Goal: Information Seeking & Learning: Learn about a topic

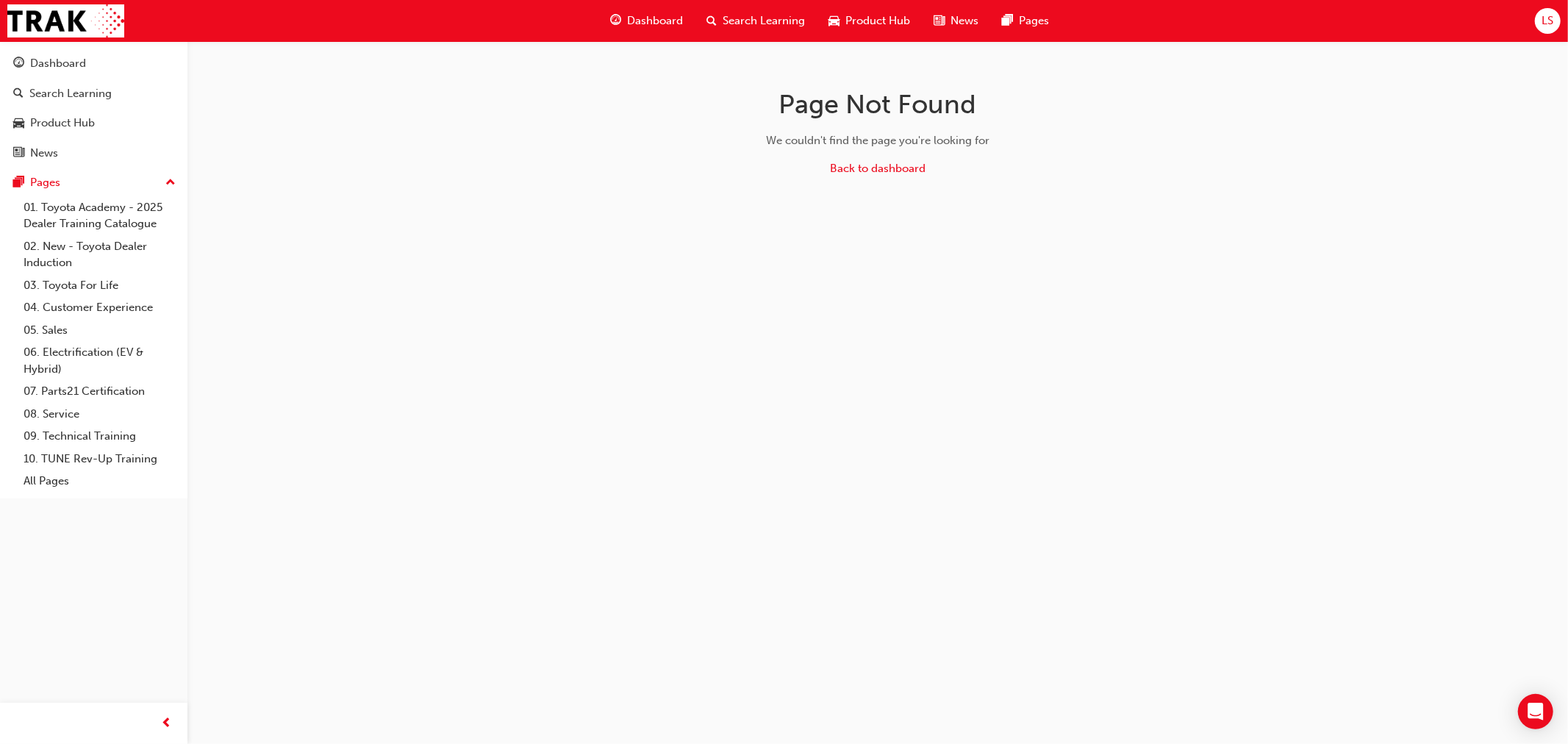
click at [627, 21] on span "Dashboard" at bounding box center [654, 21] width 56 height 17
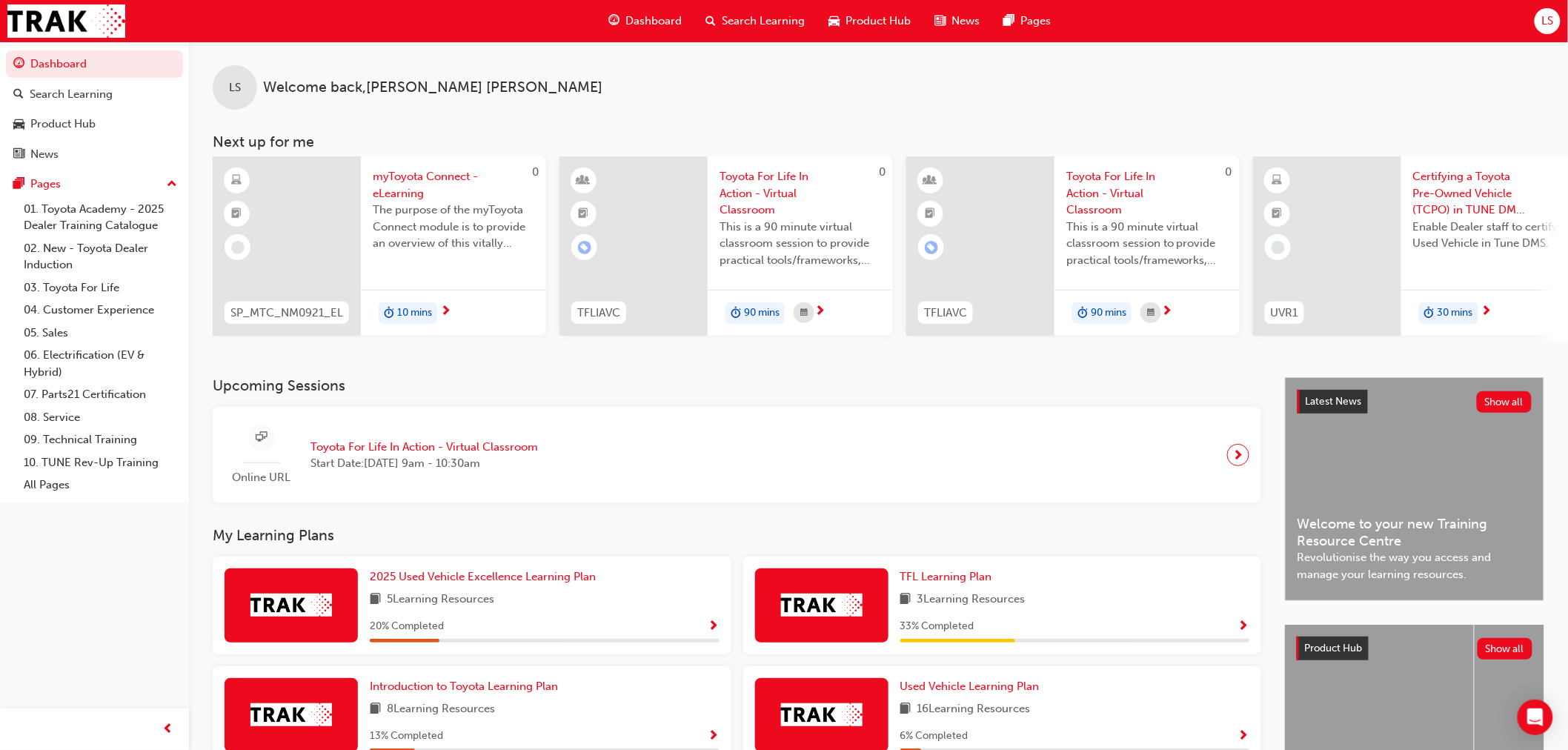
click at [1536, 26] on div "LS" at bounding box center [1547, 21] width 26 height 26
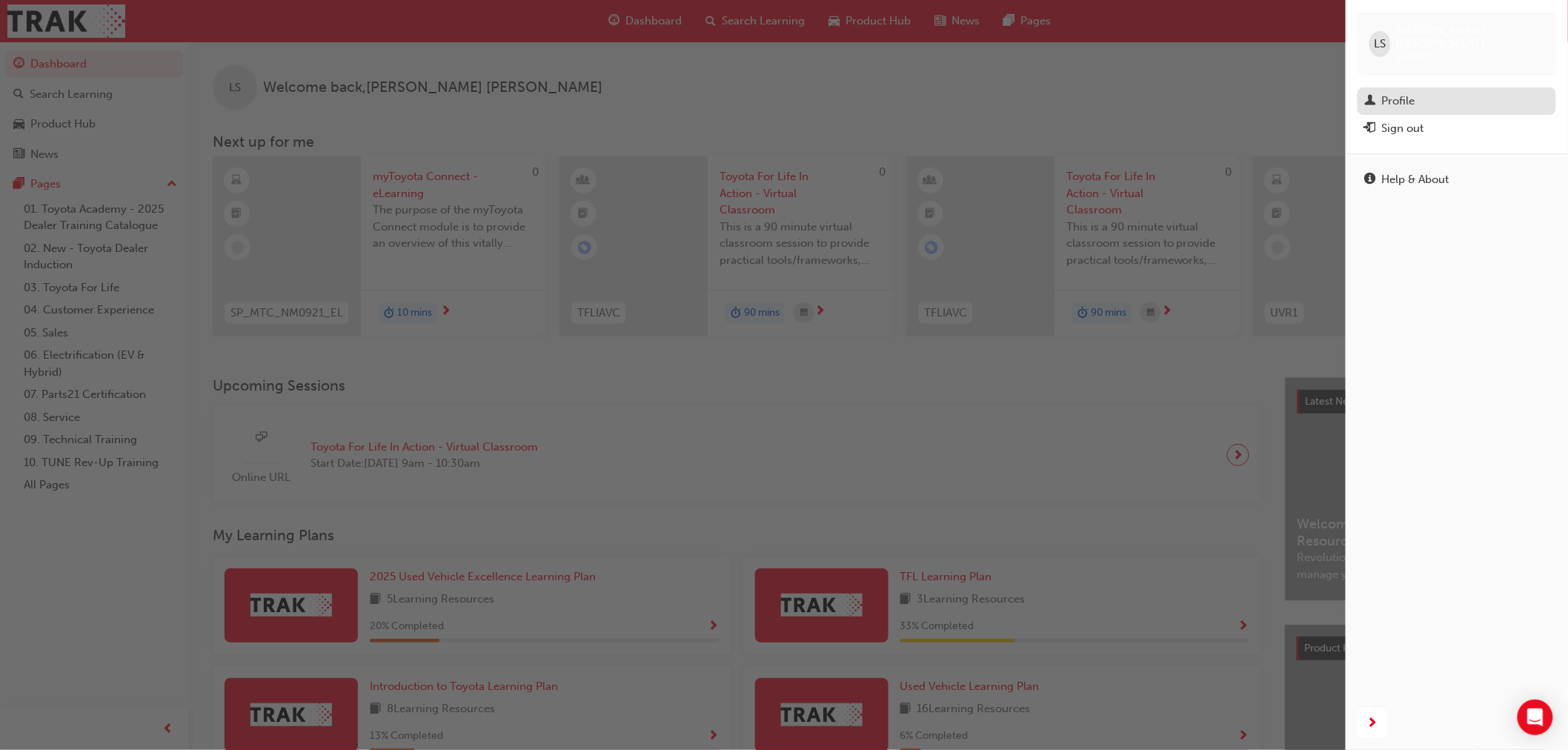
click at [1390, 93] on div "Profile" at bounding box center [1398, 101] width 33 height 17
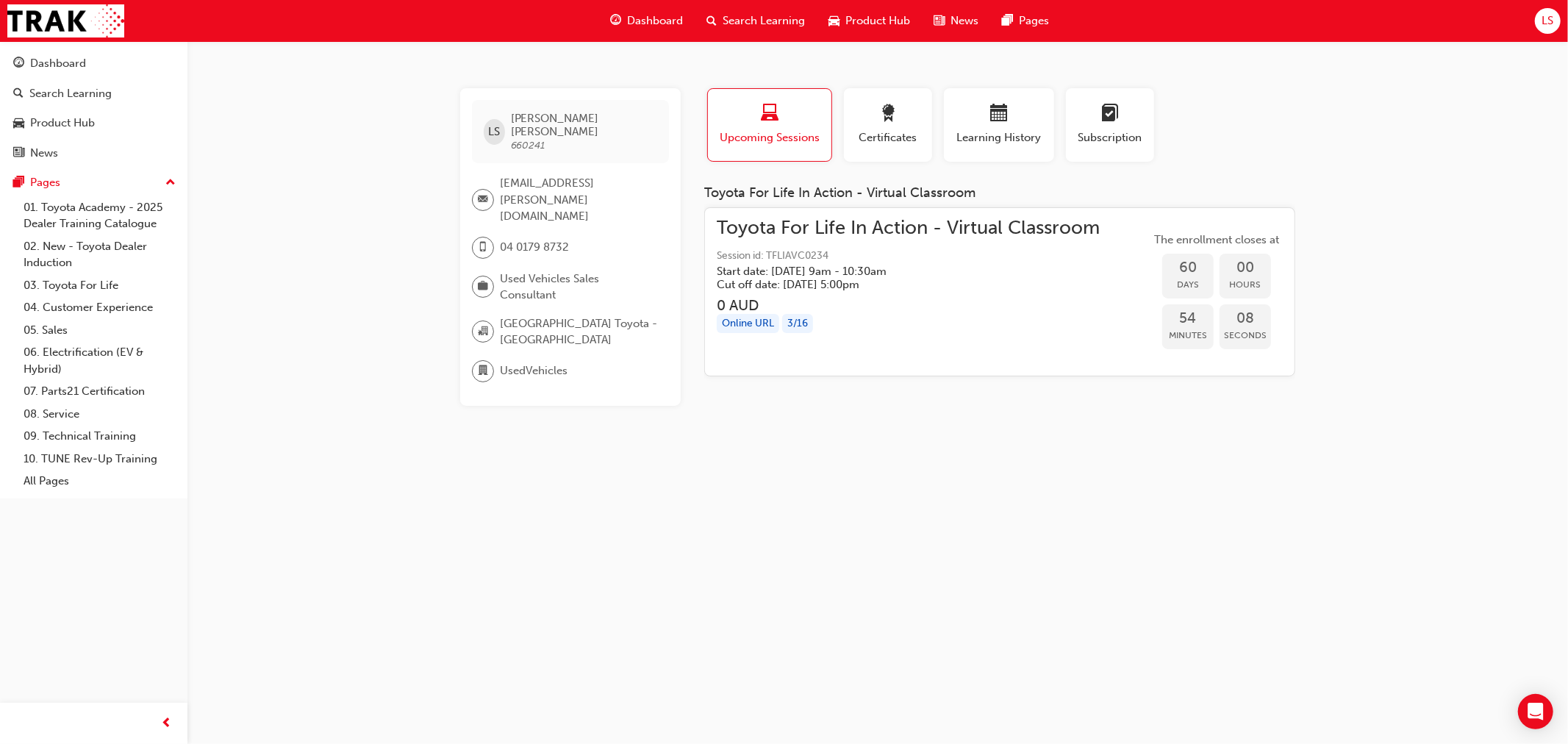
click at [939, 276] on h5 "Start date: [DATE] 9am - 10:30am" at bounding box center [896, 271] width 359 height 13
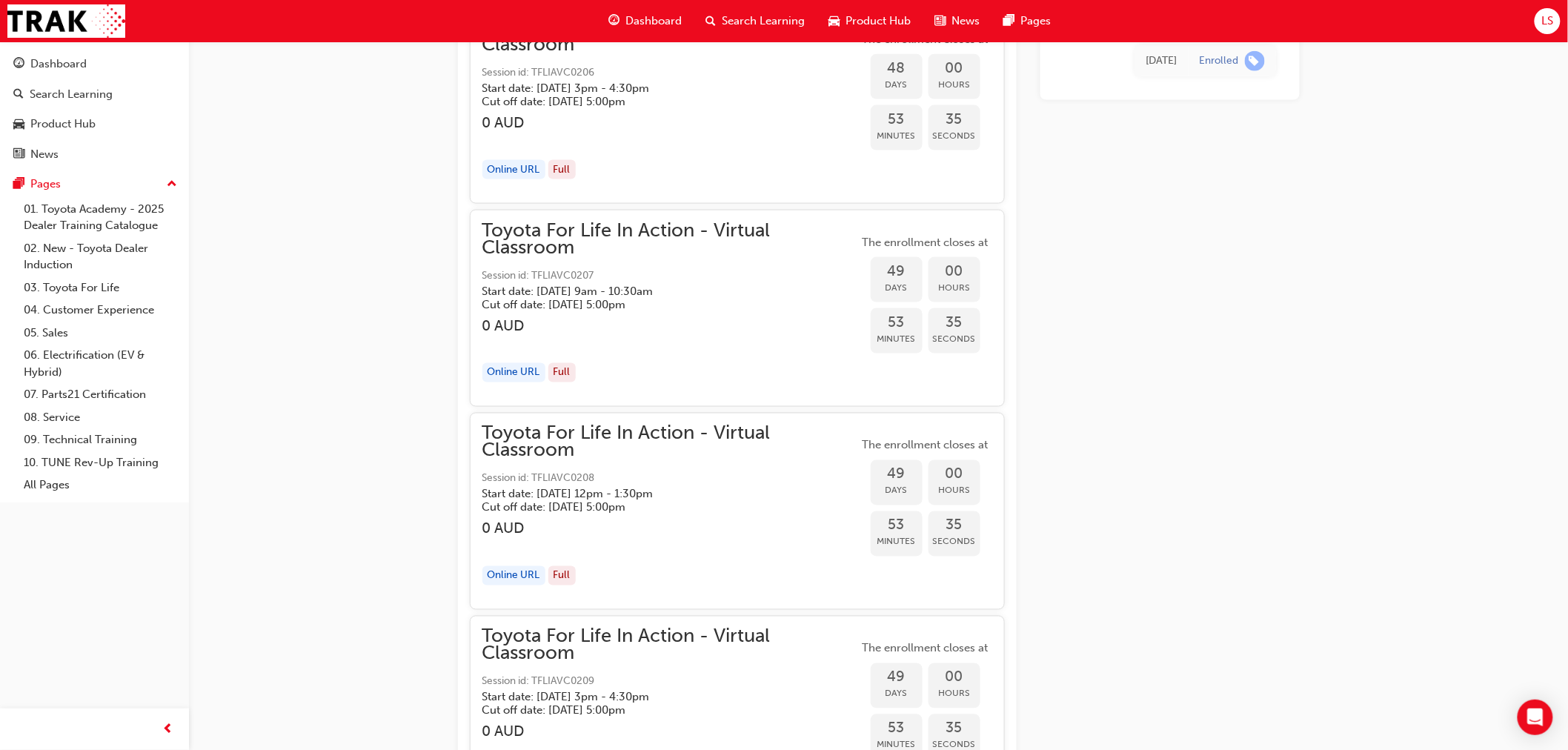
scroll to position [12368, 0]
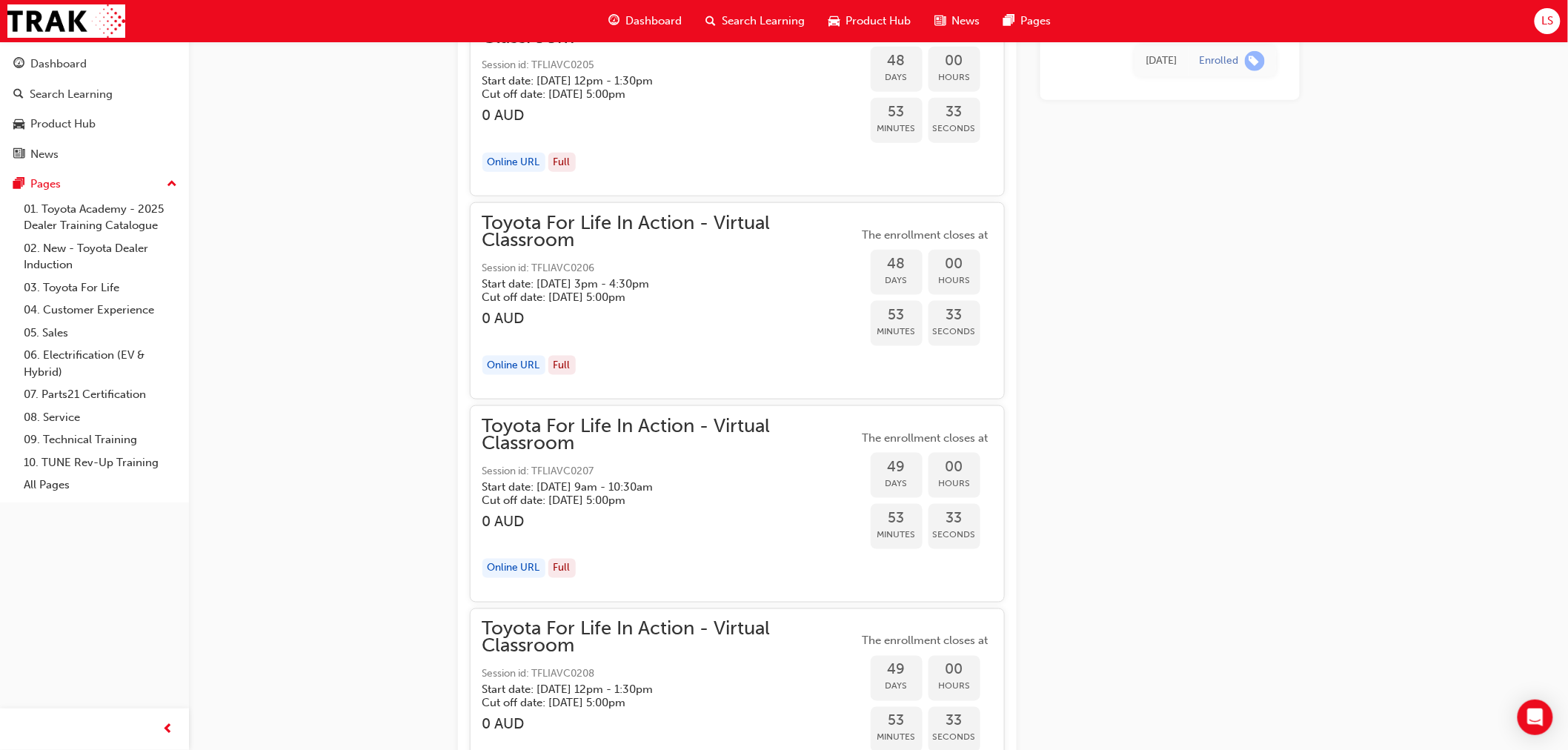
click at [748, 11] on div "Search Learning" at bounding box center [756, 21] width 123 height 31
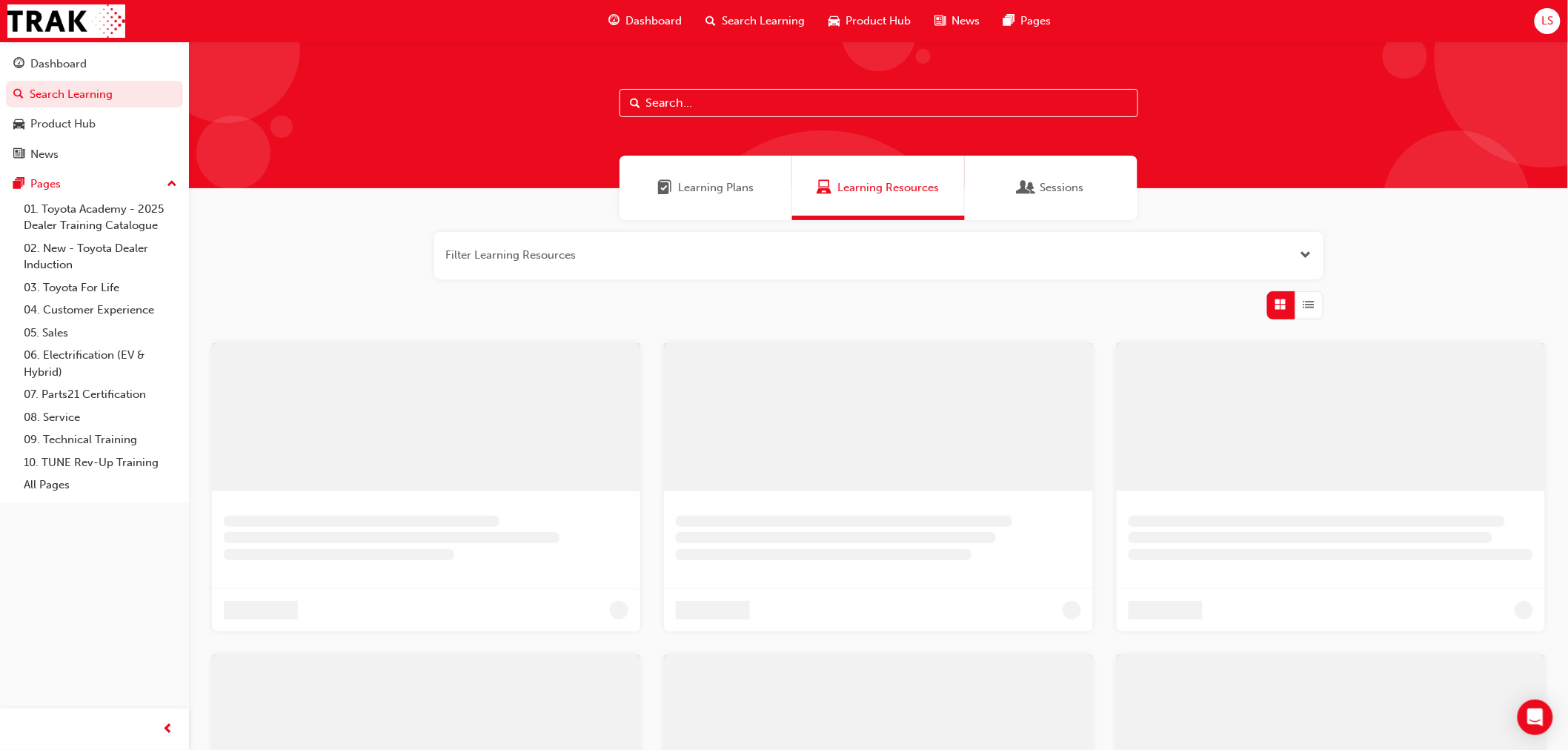
click at [650, 11] on div "Dashboard" at bounding box center [646, 21] width 97 height 31
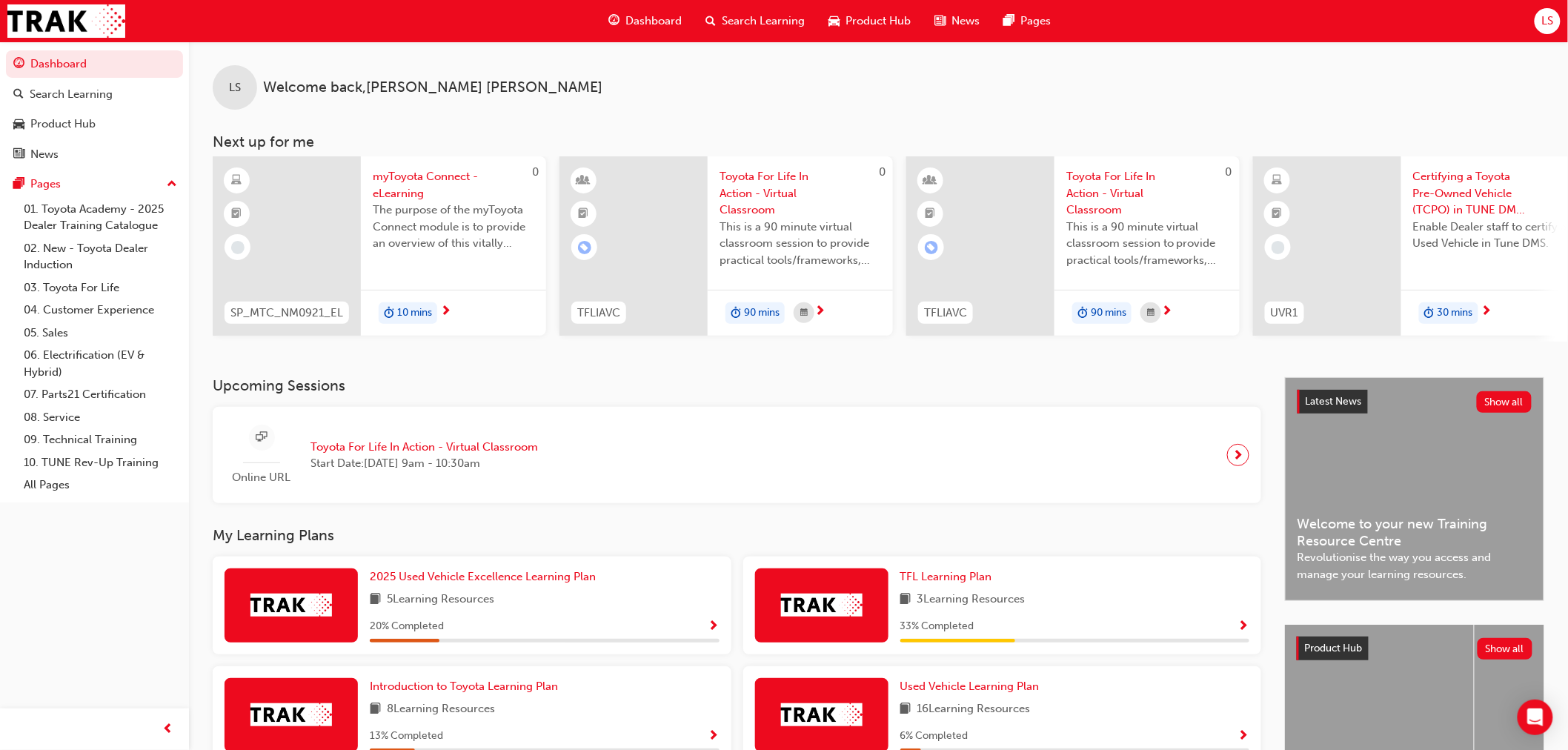
click at [1551, 15] on span "LS" at bounding box center [1547, 21] width 11 height 17
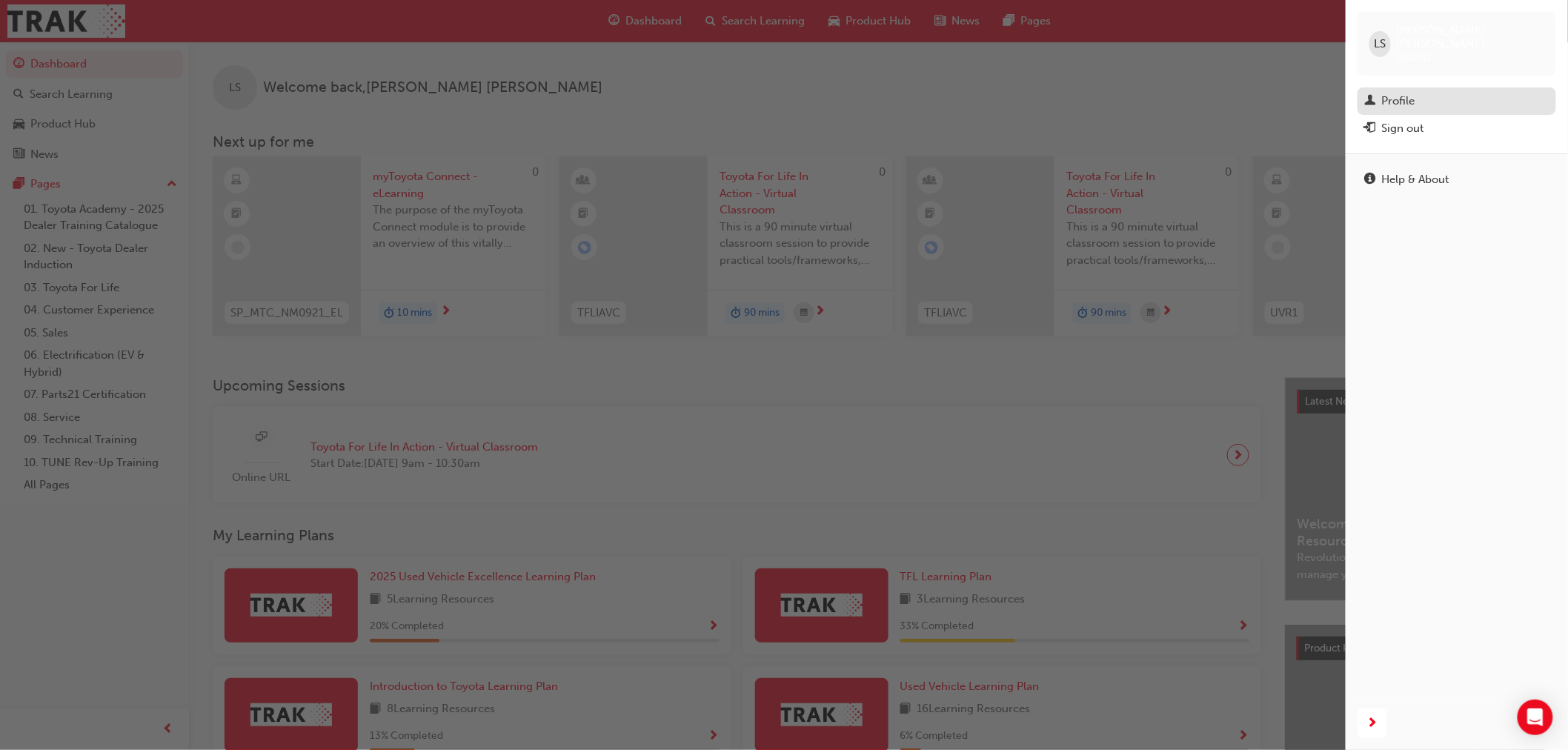
click at [1409, 93] on div "Profile" at bounding box center [1398, 101] width 33 height 17
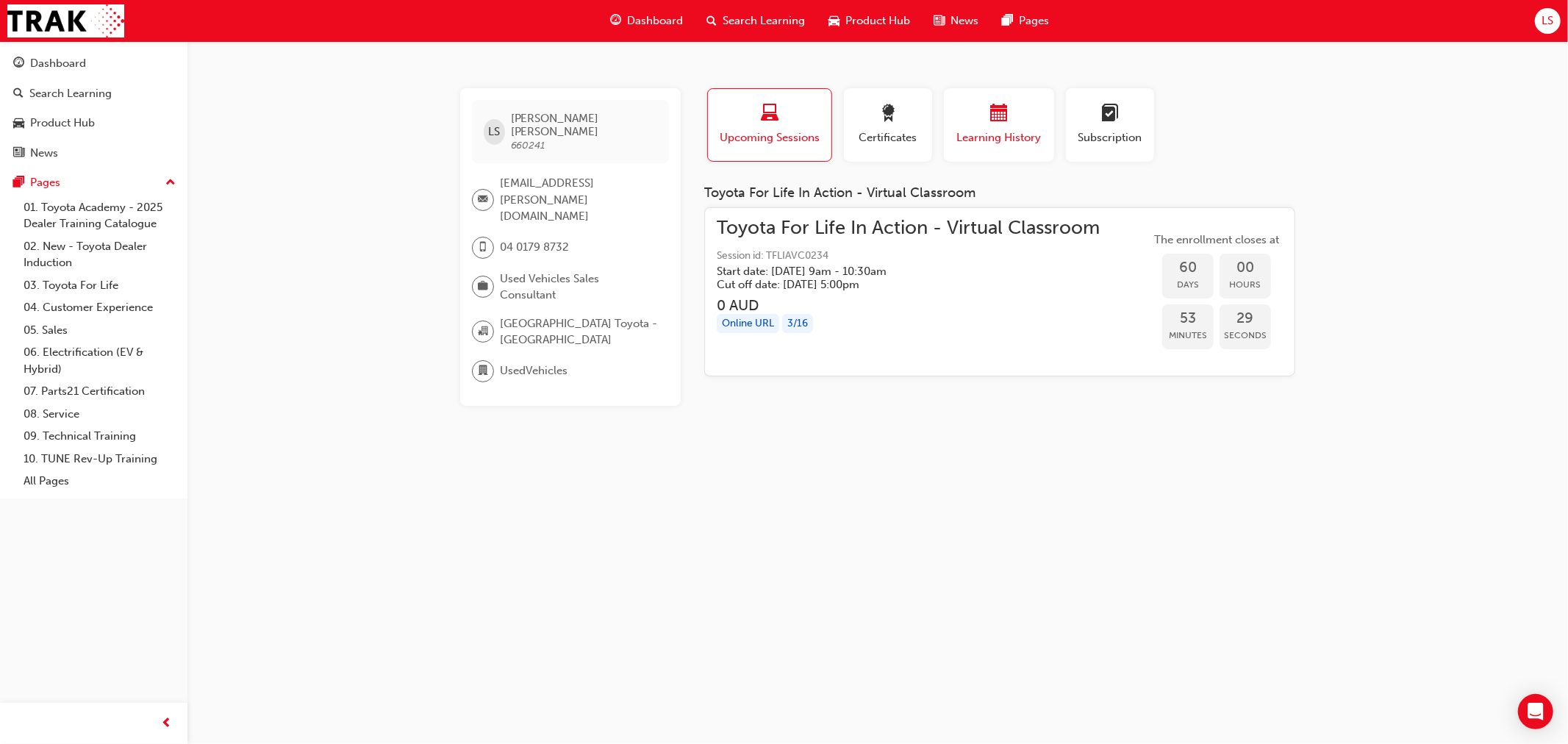
click at [1031, 128] on div "Learning History" at bounding box center [998, 125] width 88 height 42
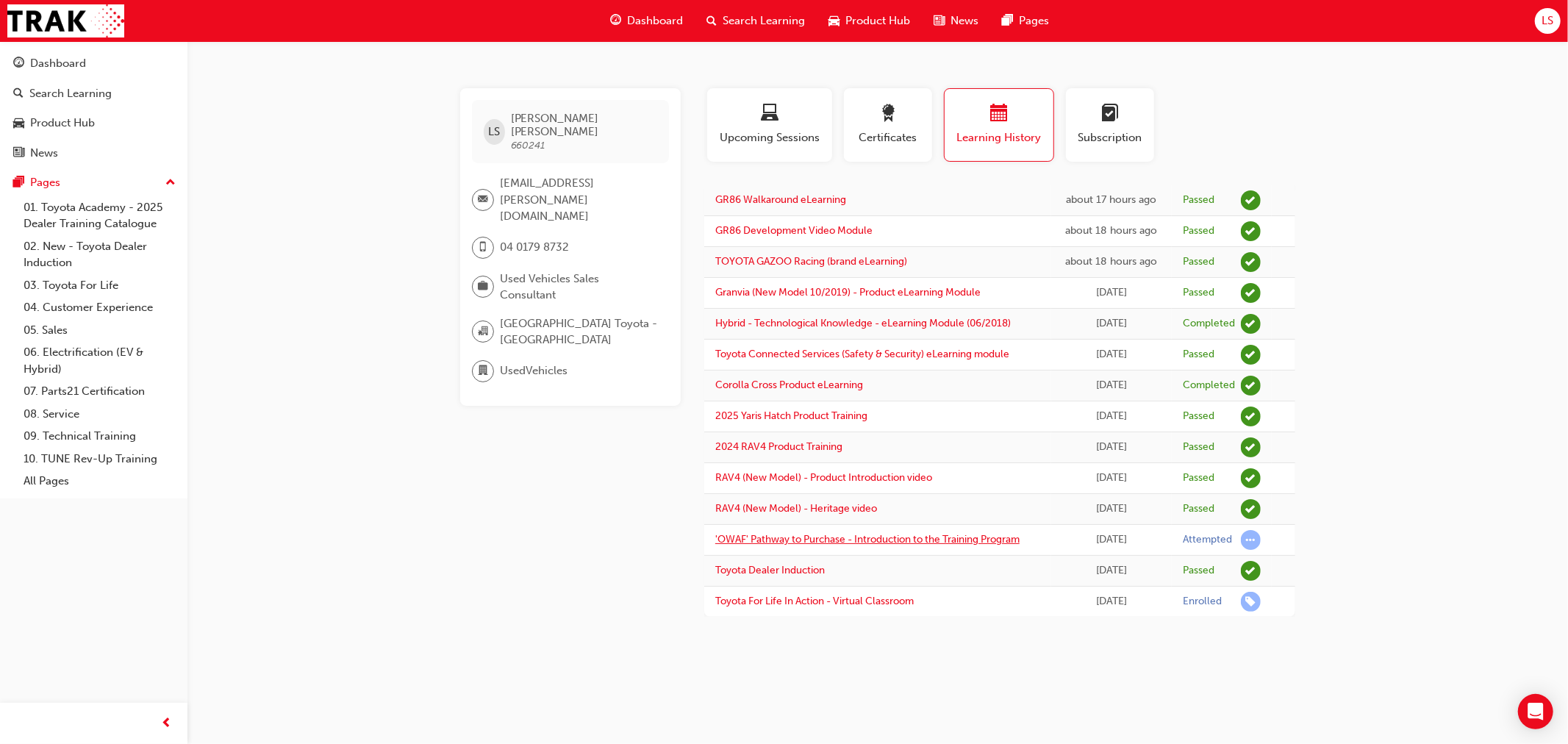
click at [956, 538] on link "'OWAF' Pathway to Purchase - Introduction to the Training Program" at bounding box center [867, 538] width 304 height 12
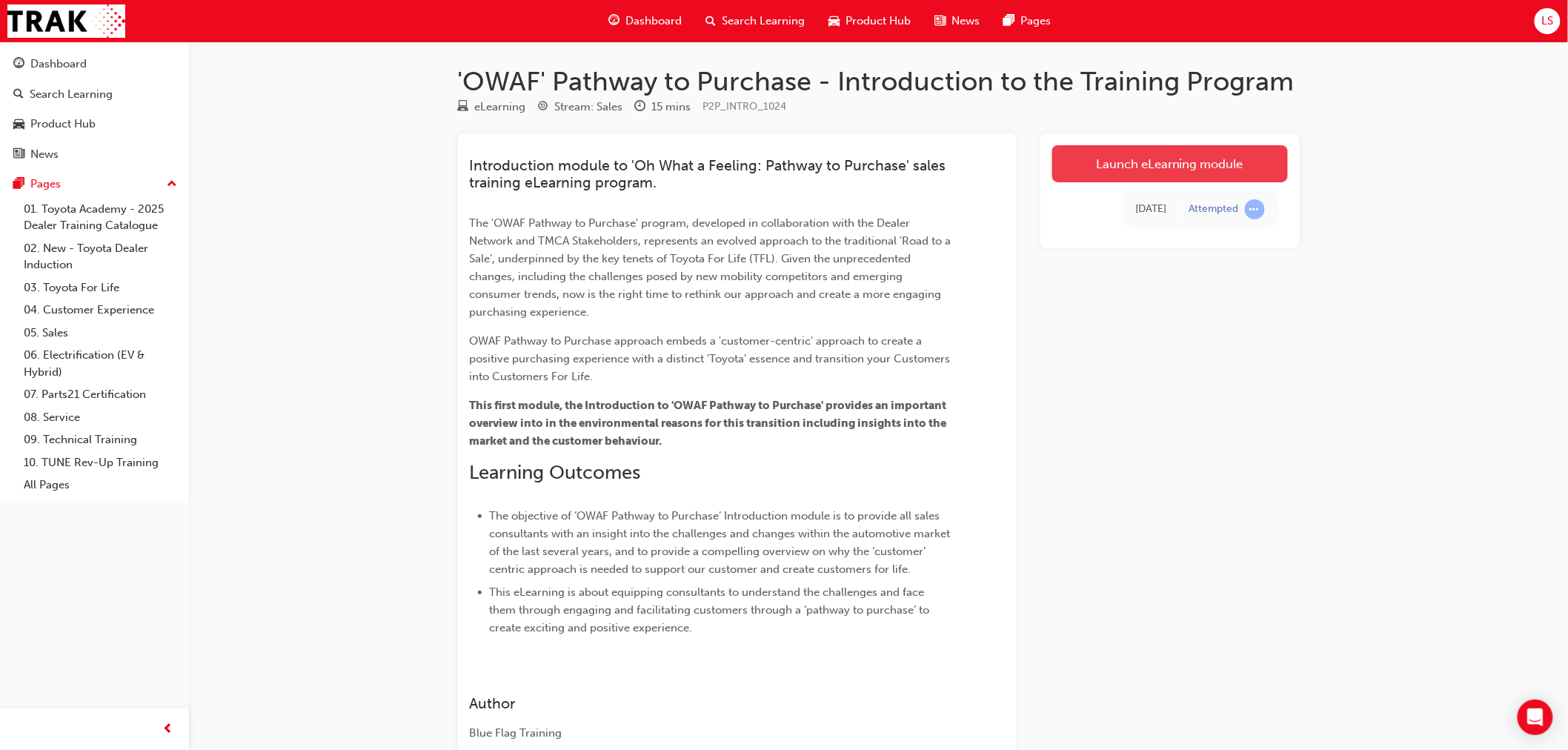
click at [1214, 172] on link "Launch eLearning module" at bounding box center [1170, 163] width 236 height 37
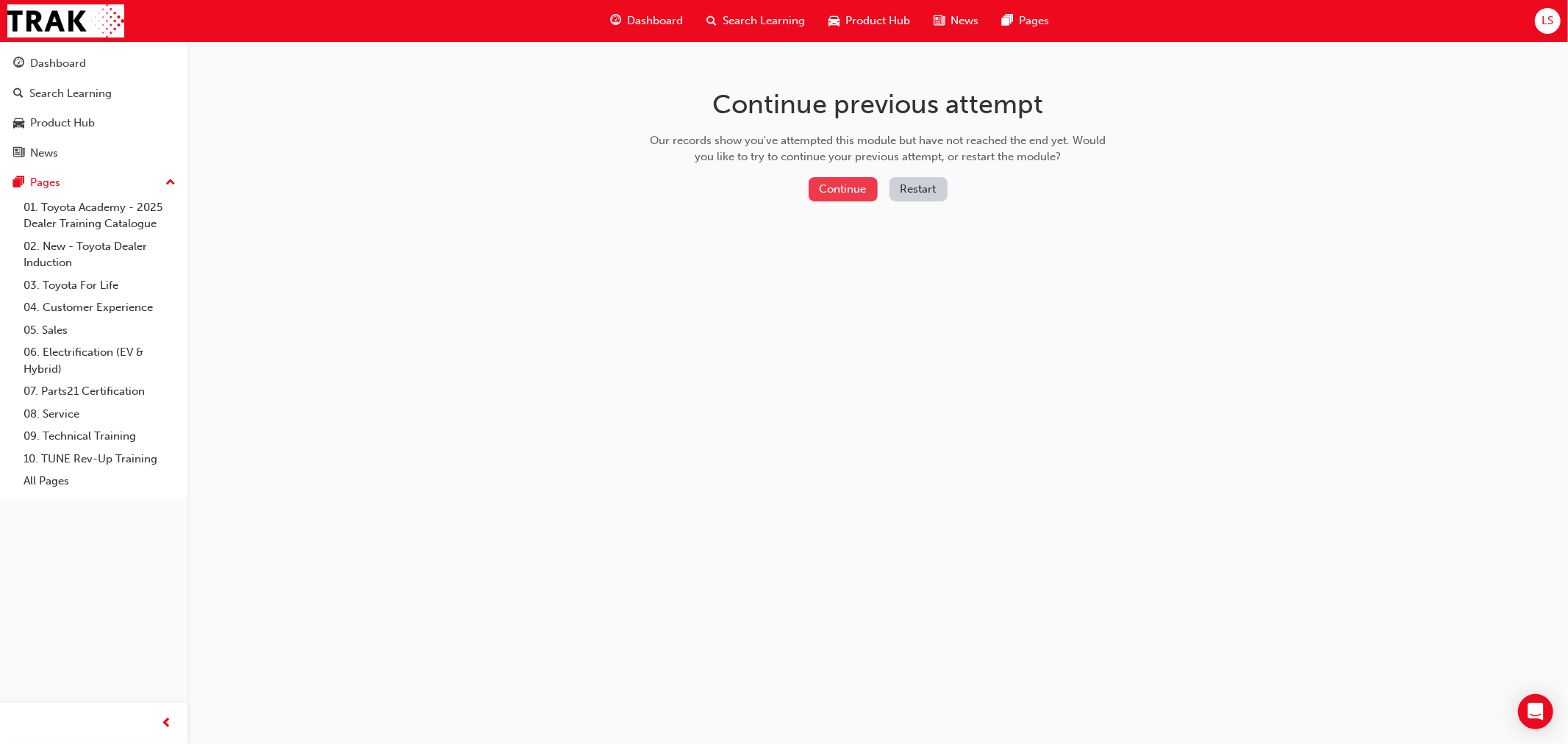
click at [836, 196] on button "Continue" at bounding box center [843, 190] width 69 height 25
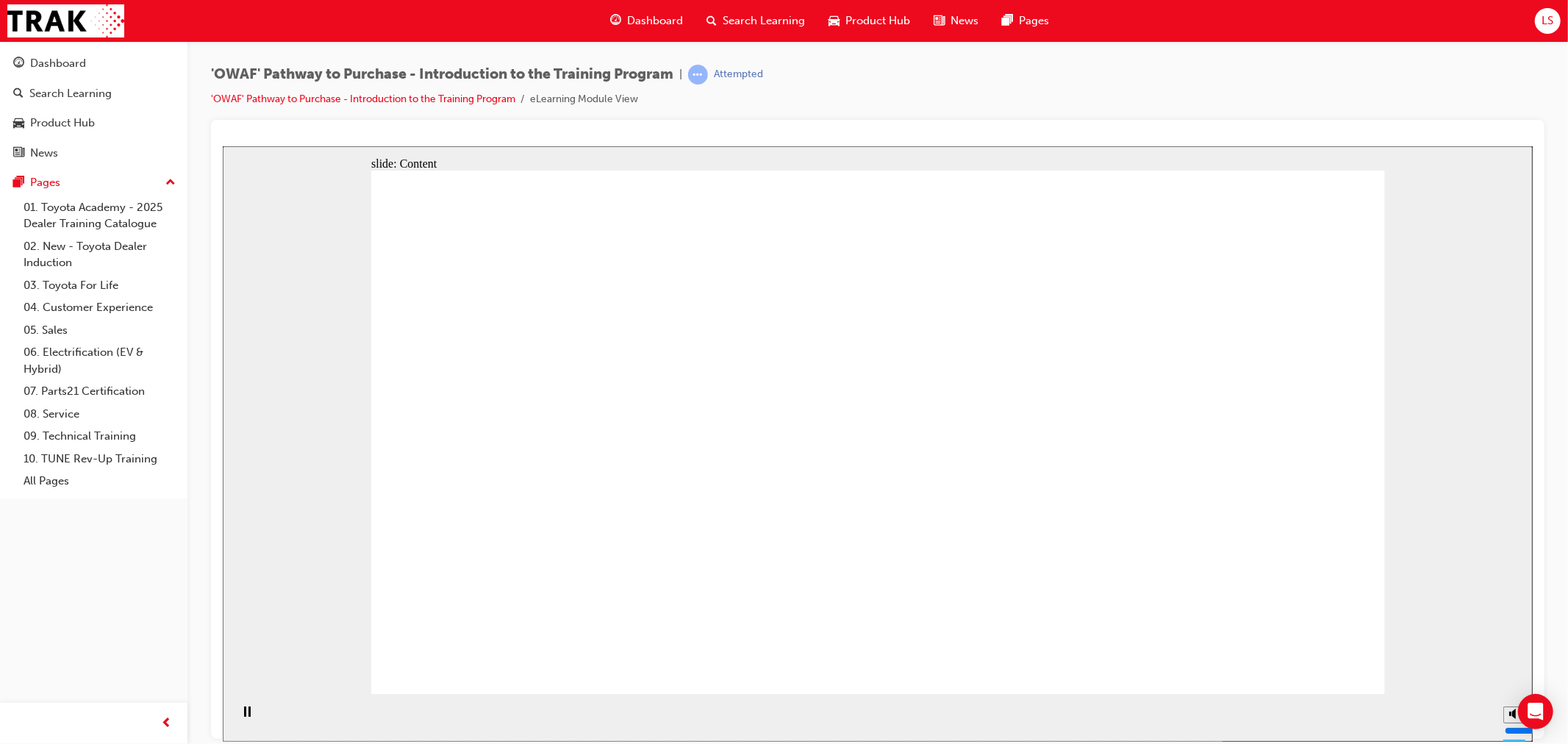
click at [835, 26] on span "car-icon" at bounding box center [834, 20] width 11 height 18
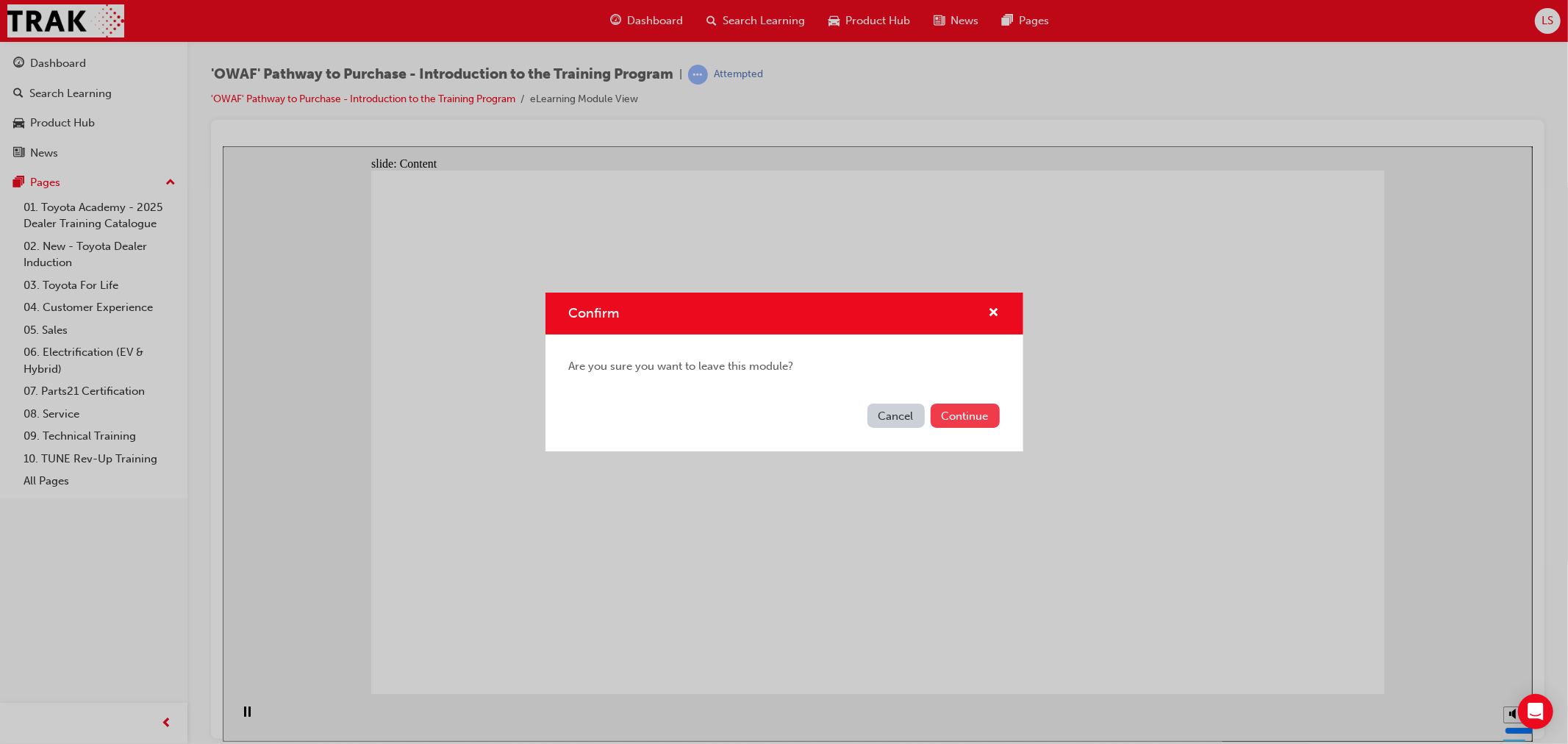
click at [972, 424] on button "Continue" at bounding box center [965, 416] width 69 height 25
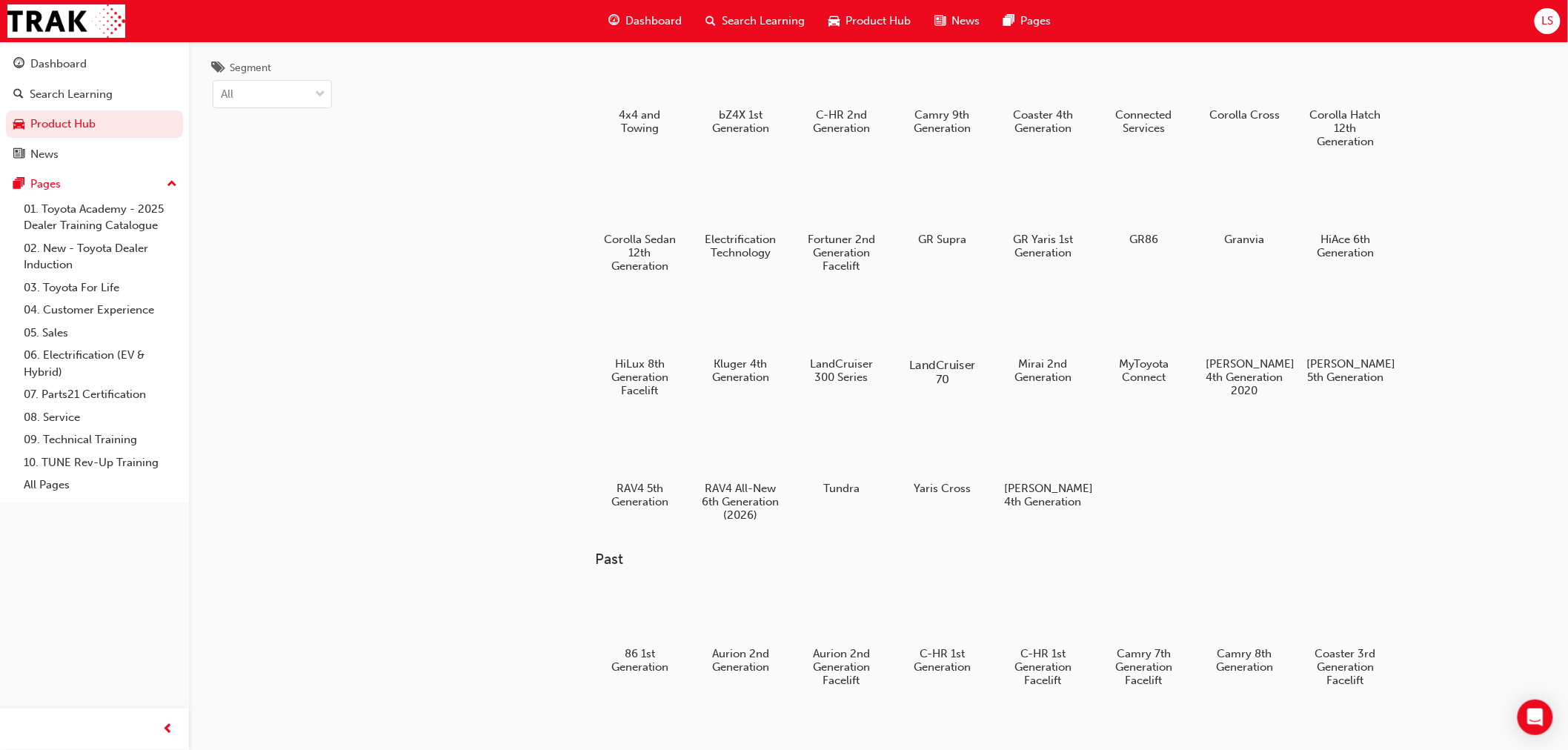
scroll to position [82, 0]
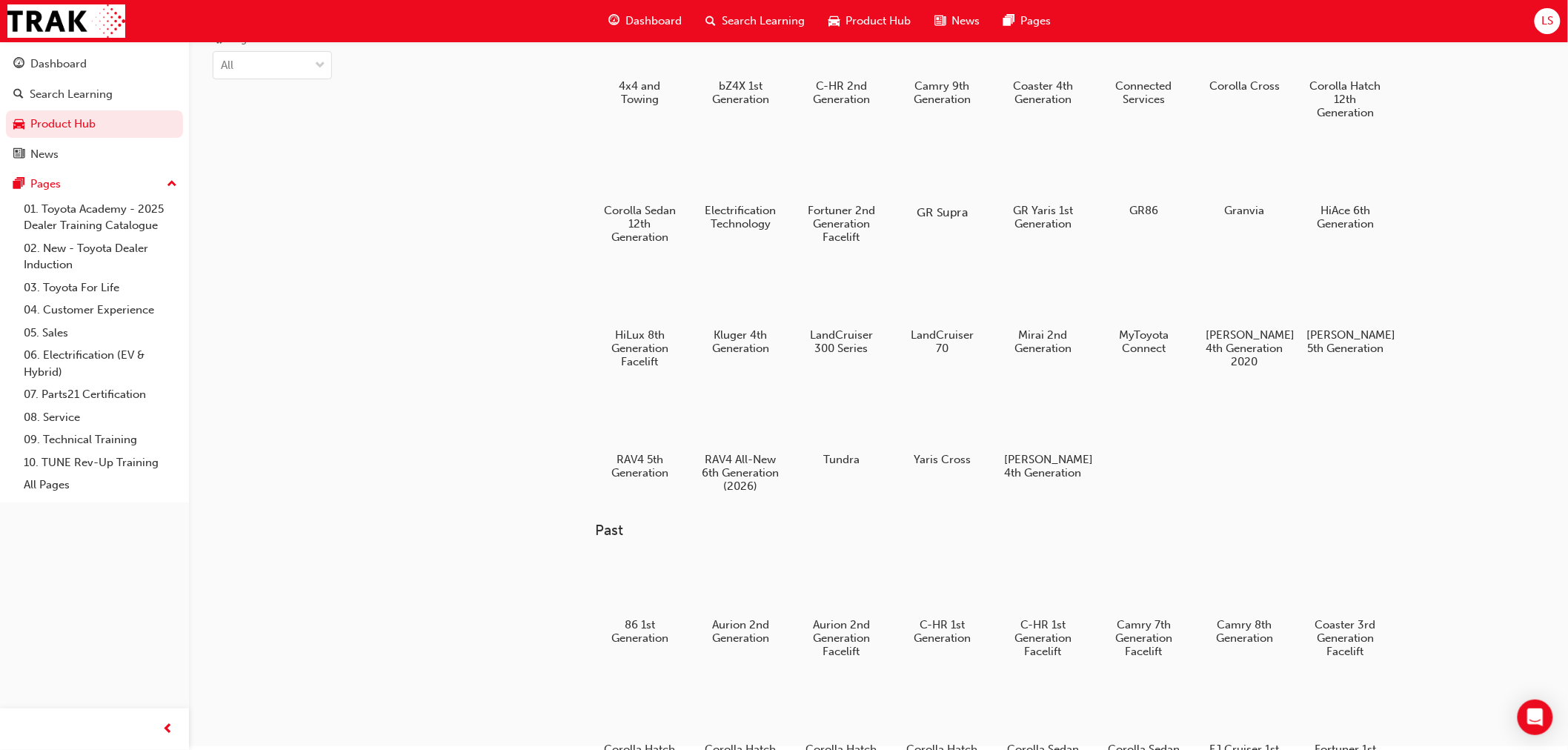
click at [949, 179] on div at bounding box center [942, 170] width 82 height 59
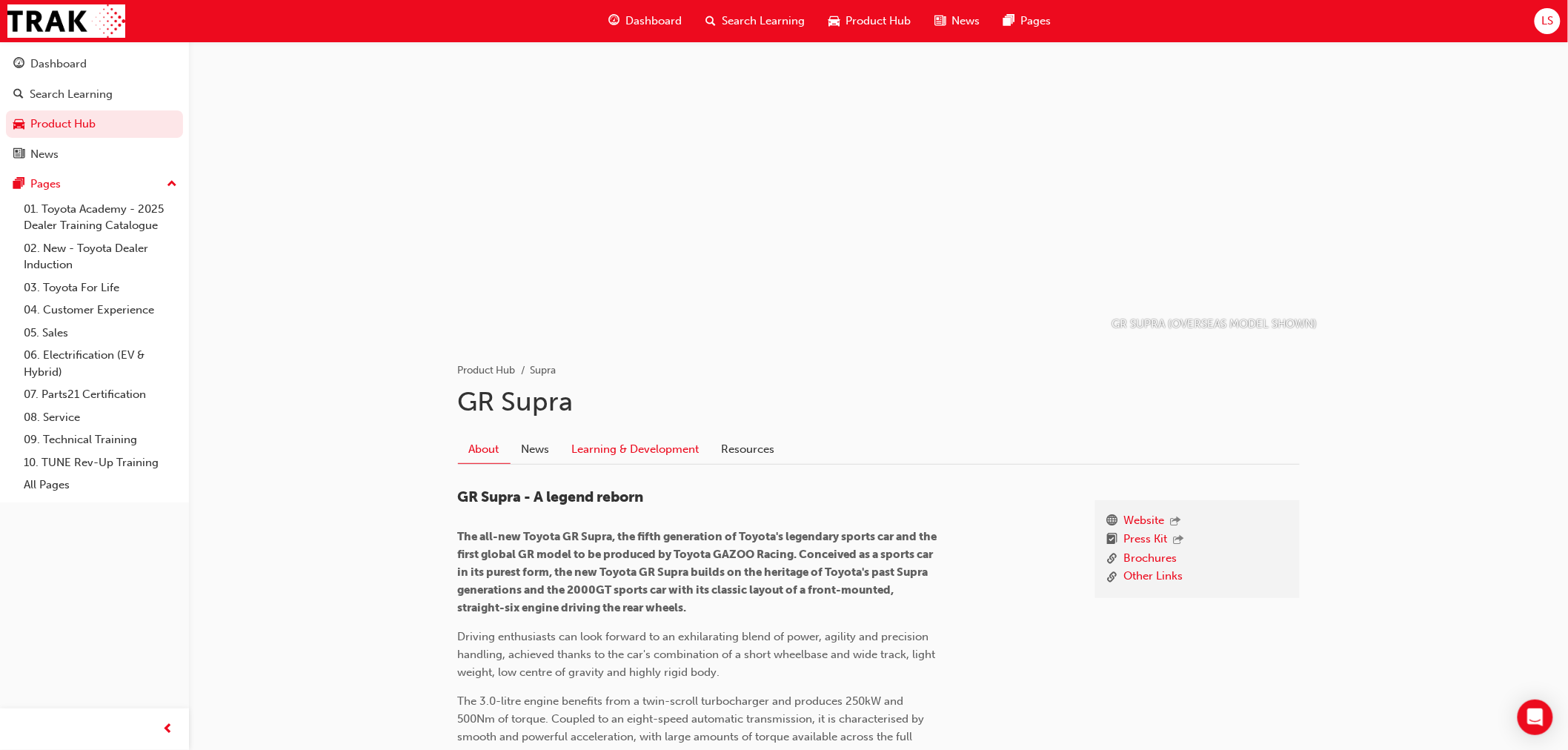
click at [609, 442] on link "Learning & Development" at bounding box center [635, 448] width 150 height 28
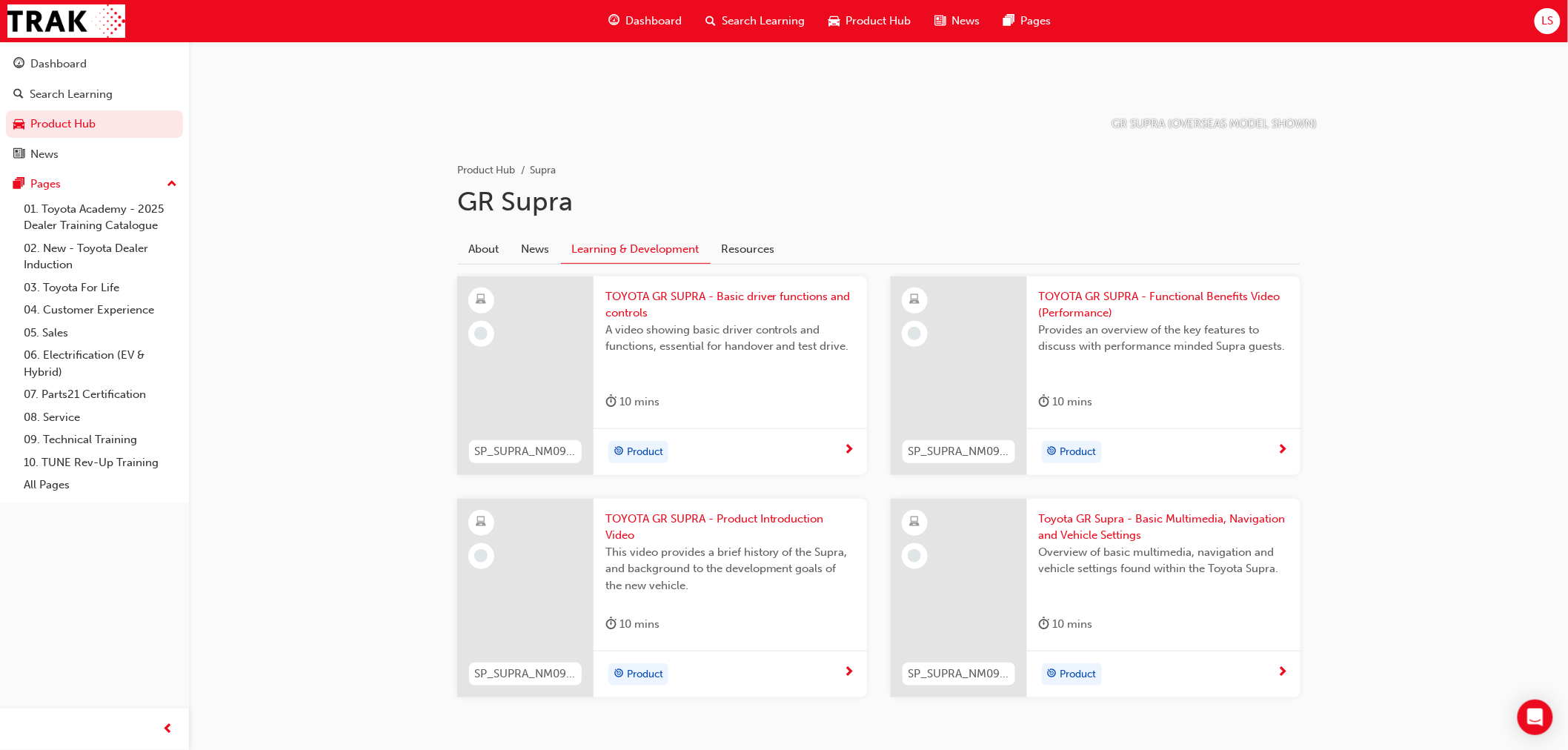
scroll to position [246, 0]
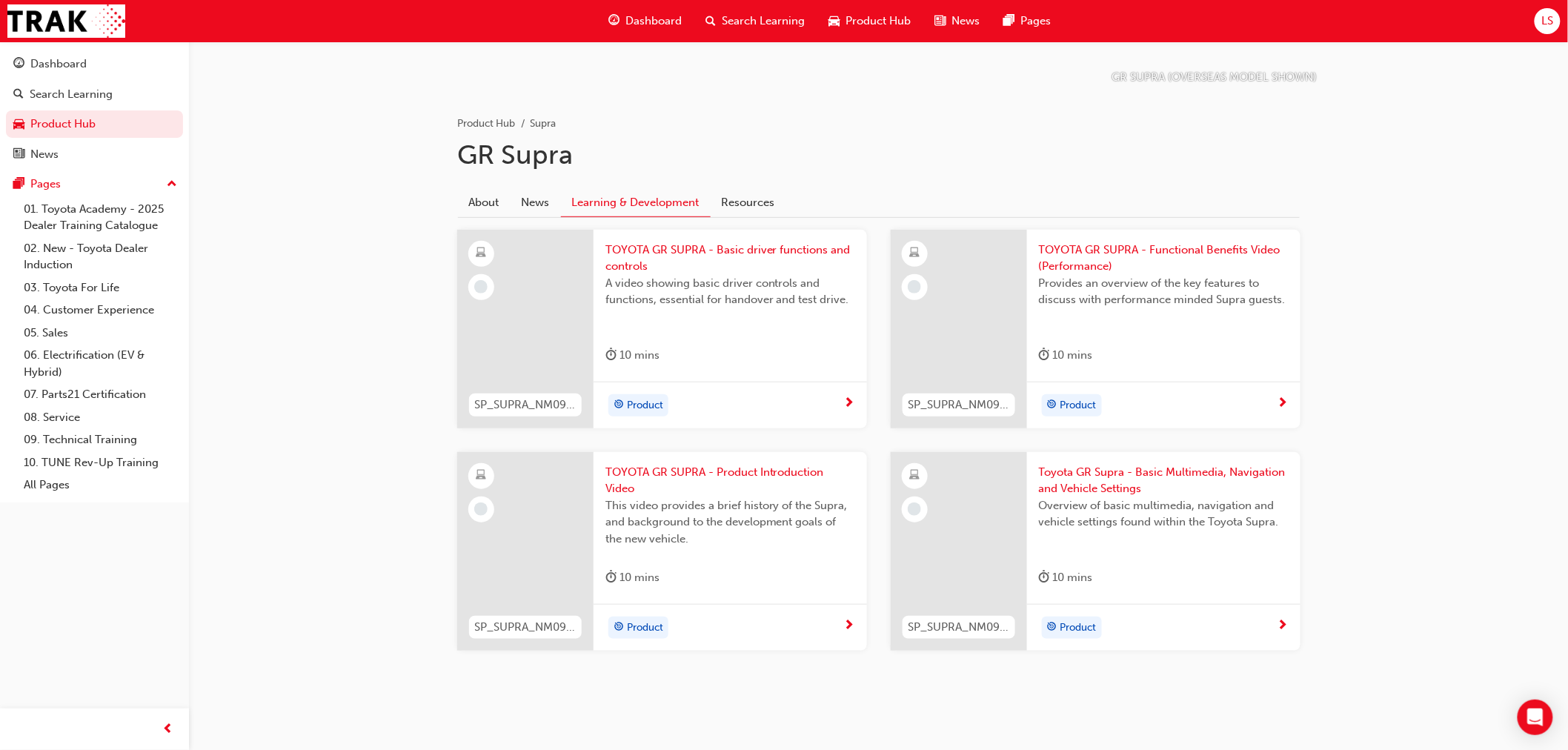
click at [731, 477] on span "TOYOTA GR SUPRA - Product Introduction Video" at bounding box center [730, 480] width 249 height 33
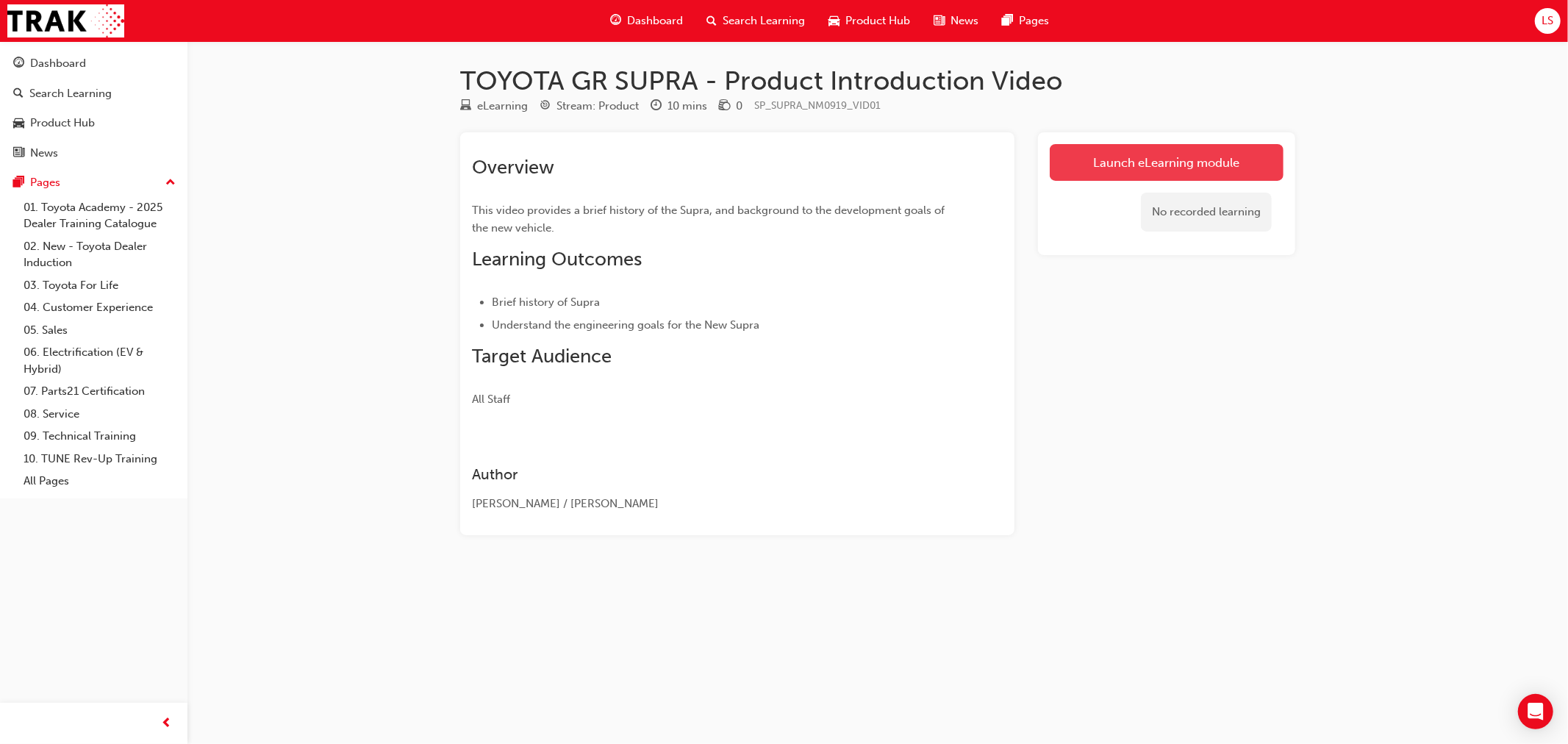
click at [1079, 172] on link "Launch eLearning module" at bounding box center [1166, 162] width 234 height 37
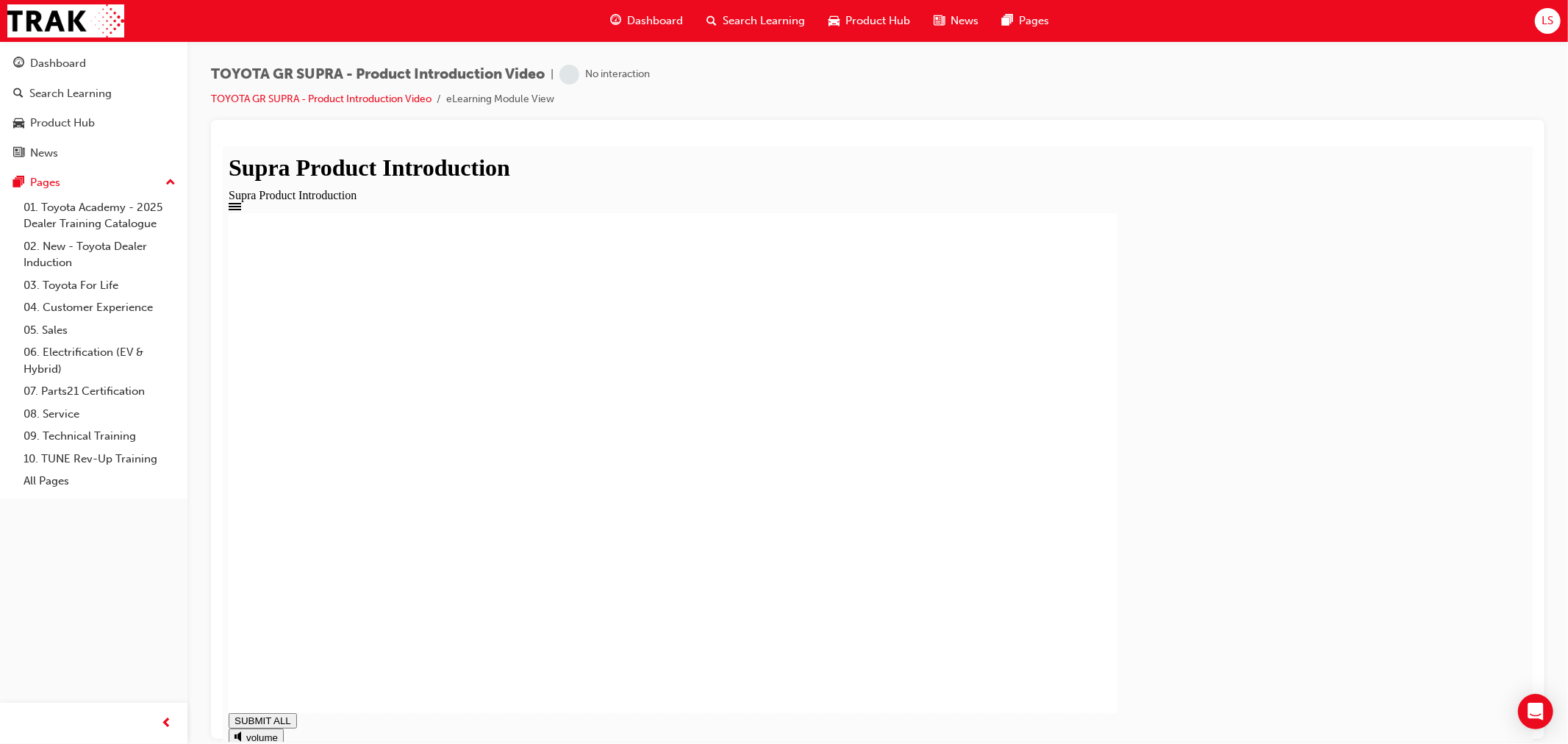
click at [886, 30] on div "Product Hub" at bounding box center [869, 21] width 105 height 30
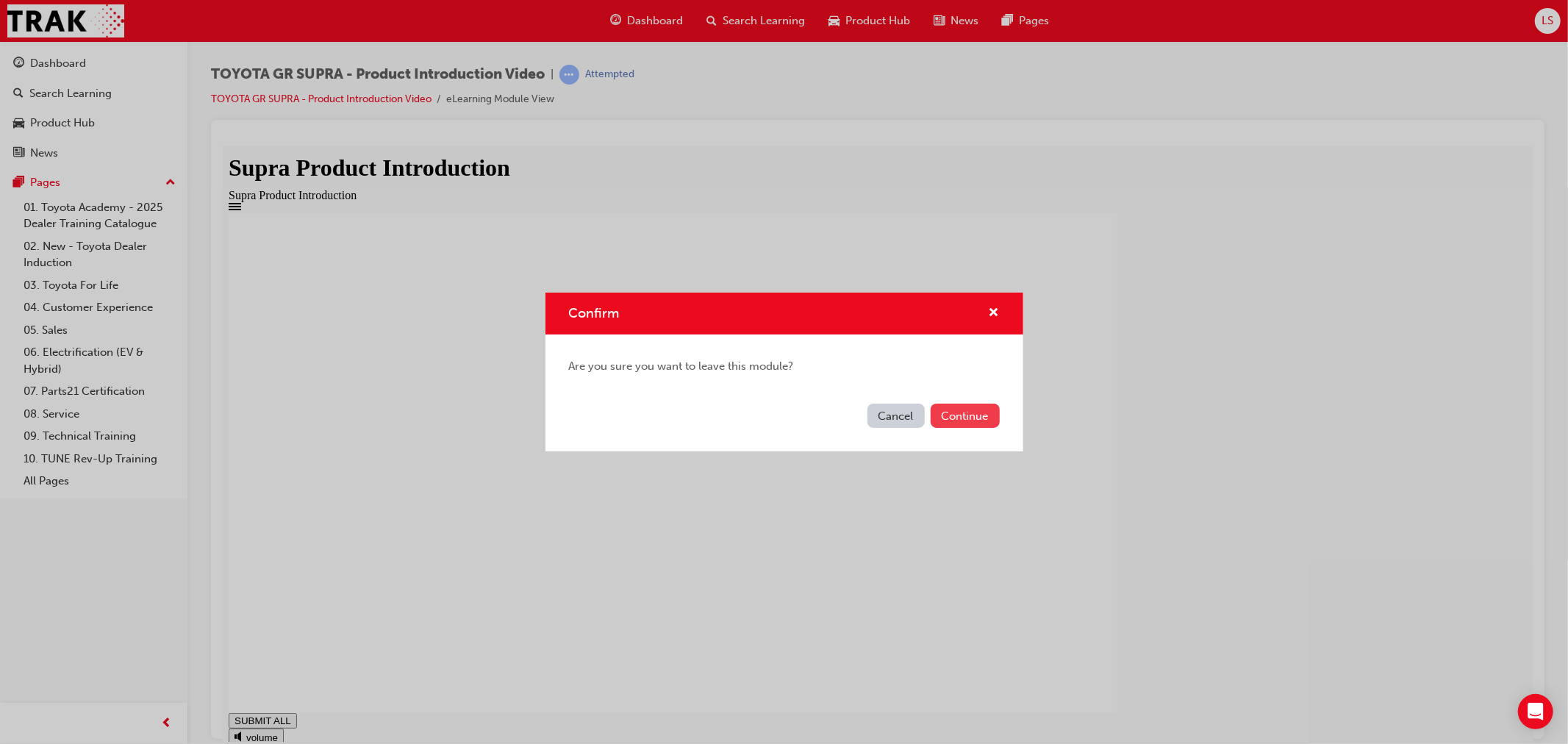
type input "0.388"
click at [972, 424] on button "Continue" at bounding box center [965, 416] width 69 height 25
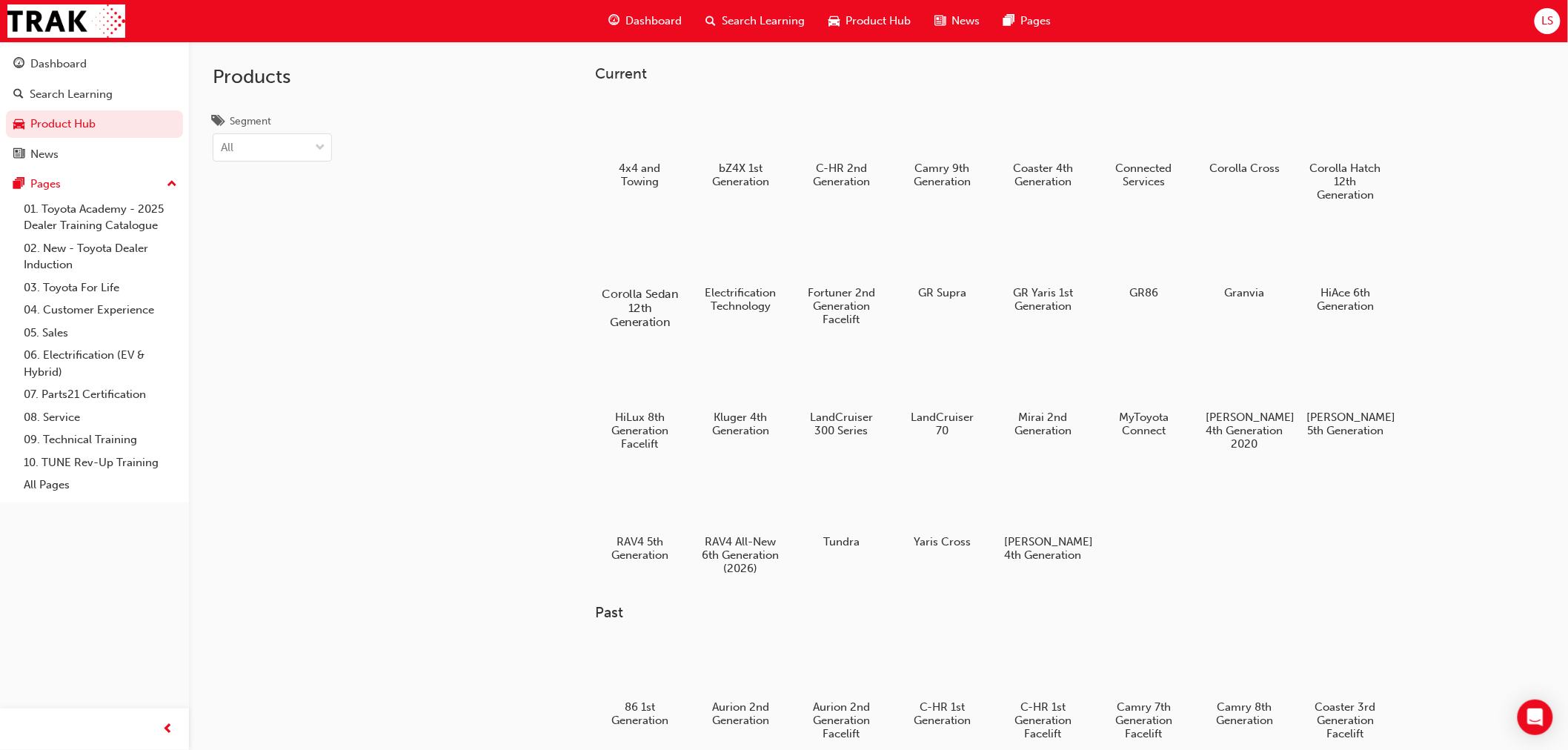
click at [663, 272] on div at bounding box center [640, 251] width 82 height 59
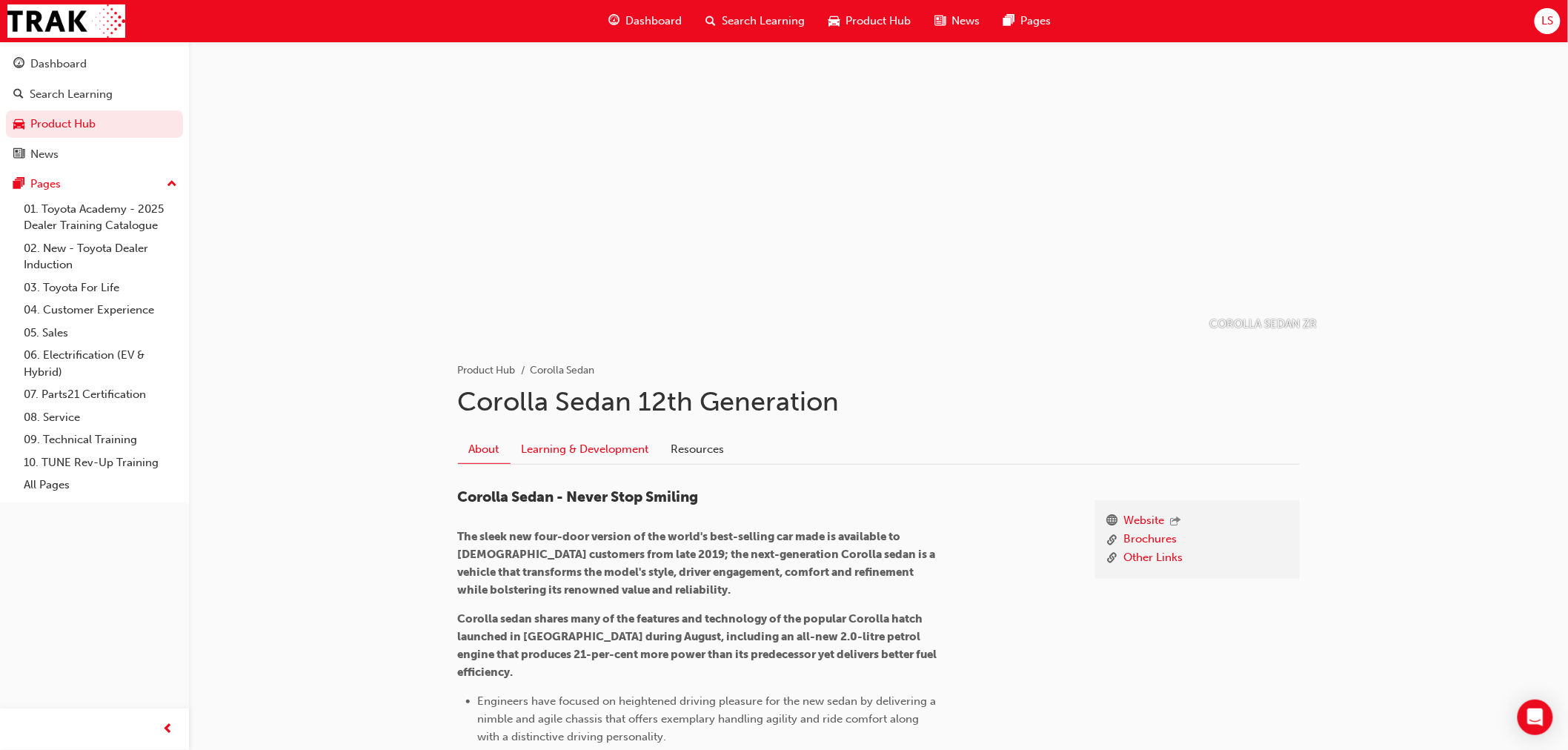
click at [586, 445] on link "Learning & Development" at bounding box center [585, 448] width 150 height 28
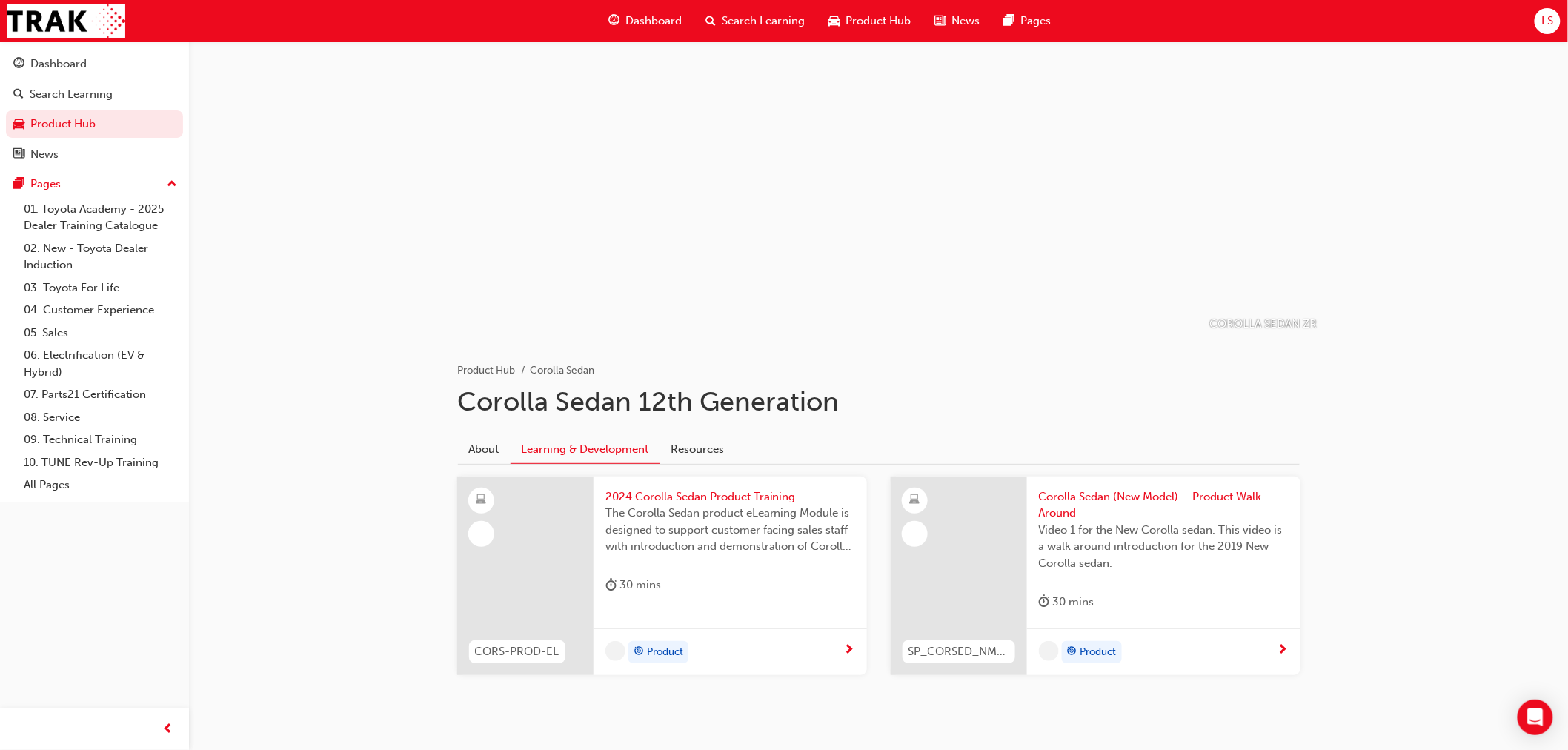
scroll to position [32, 0]
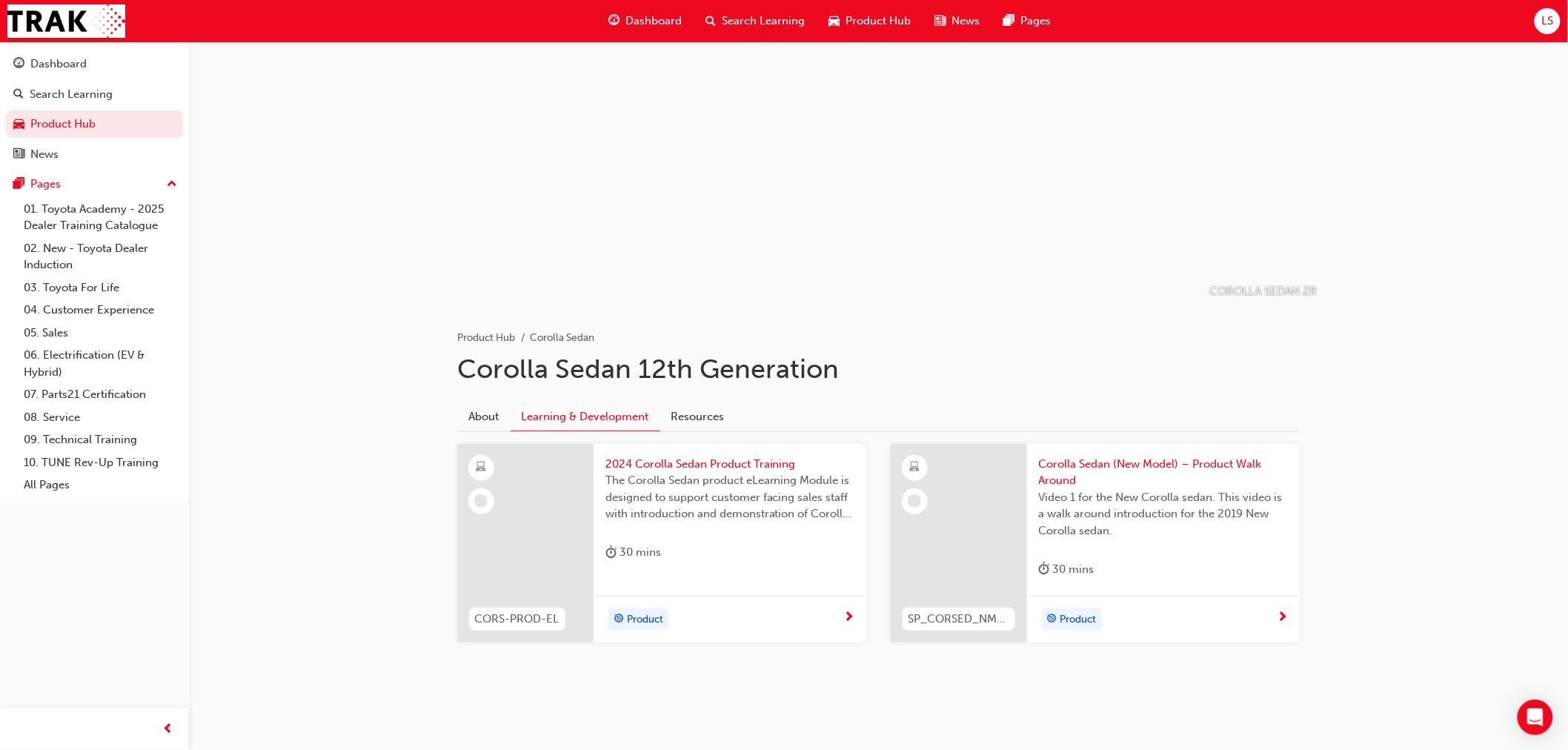
click at [747, 465] on span "2024 Corolla Sedan Product Training" at bounding box center [730, 464] width 249 height 17
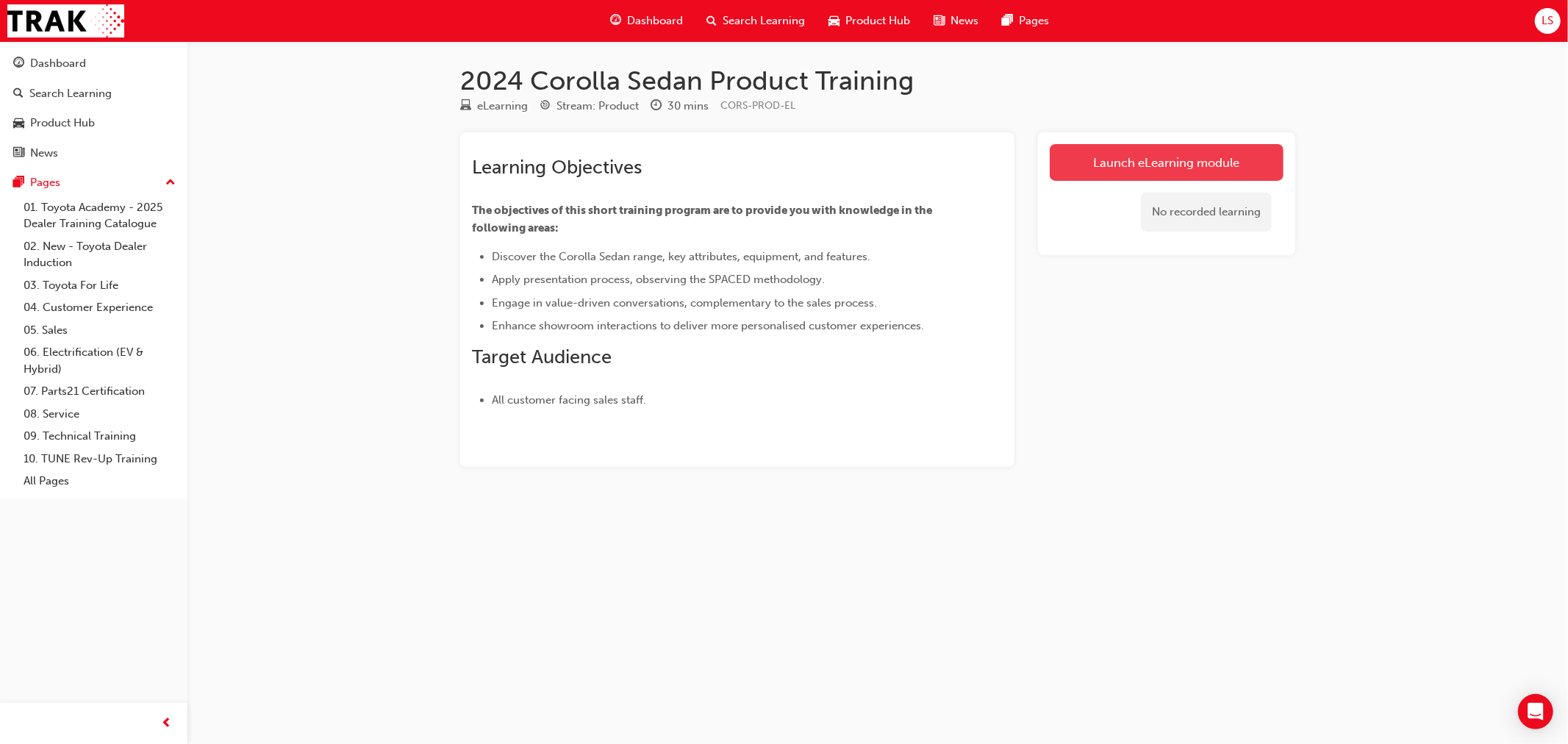
click at [1104, 160] on link "Launch eLearning module" at bounding box center [1166, 162] width 234 height 37
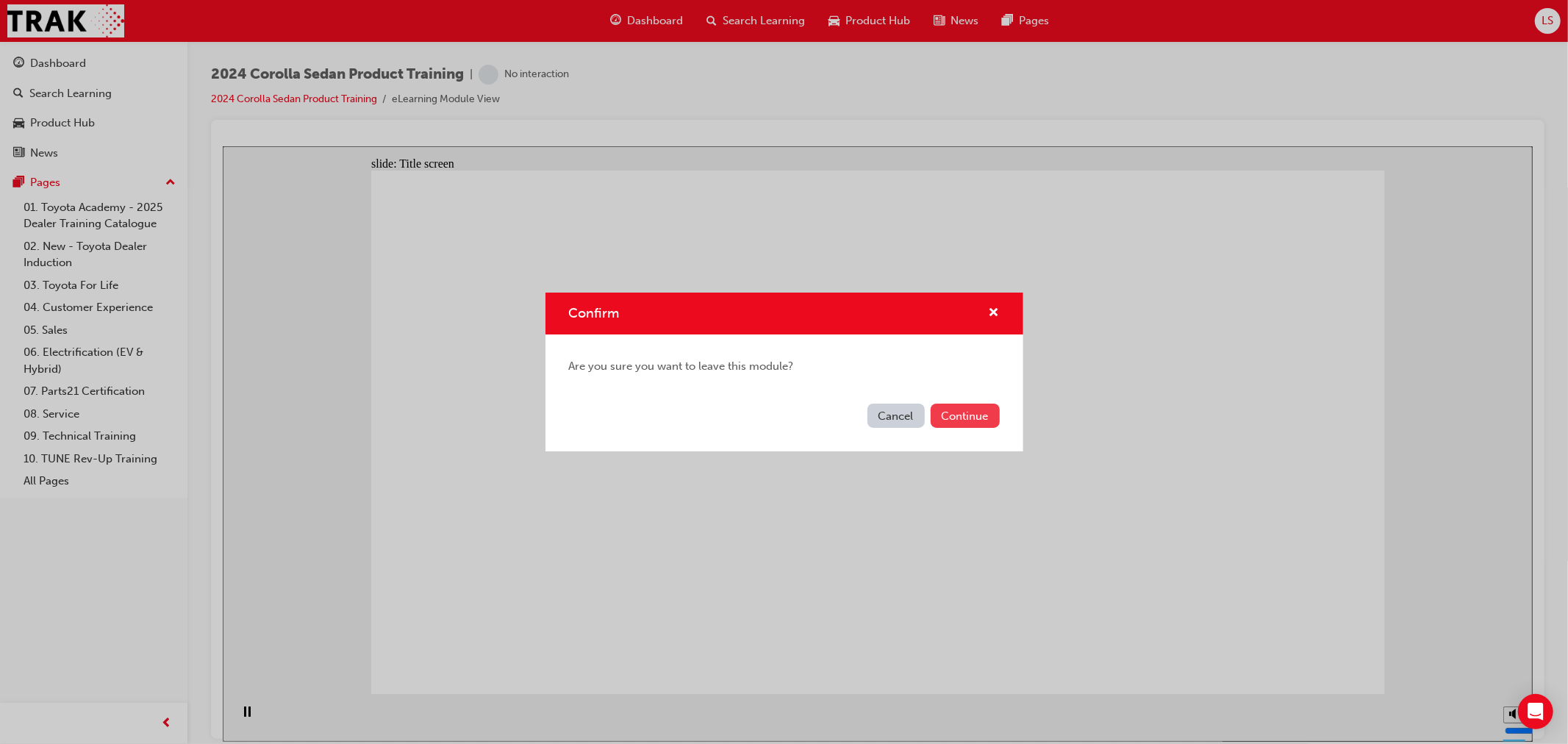
click at [935, 421] on button "Continue" at bounding box center [965, 416] width 69 height 25
